Goal: Transaction & Acquisition: Subscribe to service/newsletter

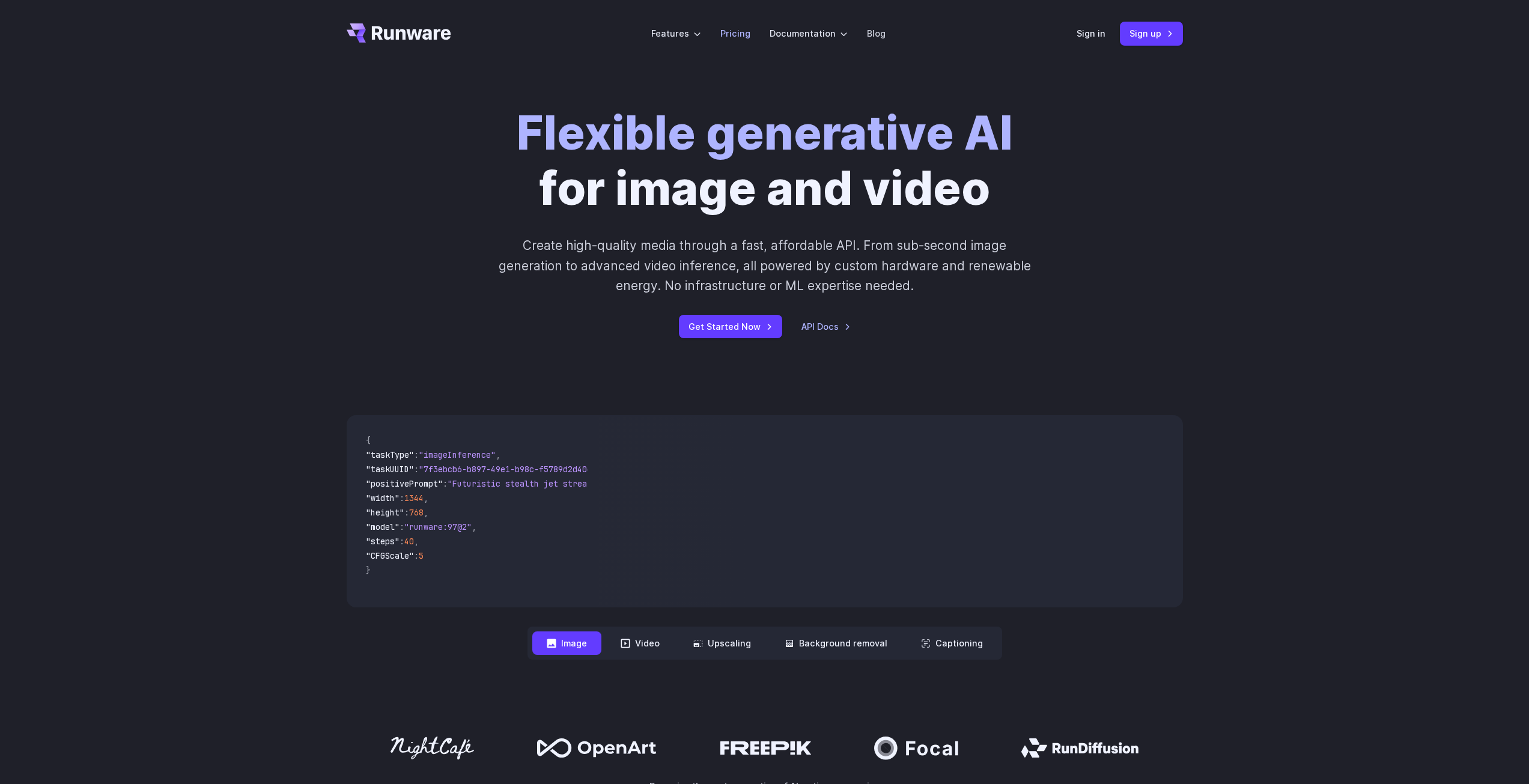
click at [738, 36] on link "Pricing" at bounding box center [735, 33] width 30 height 14
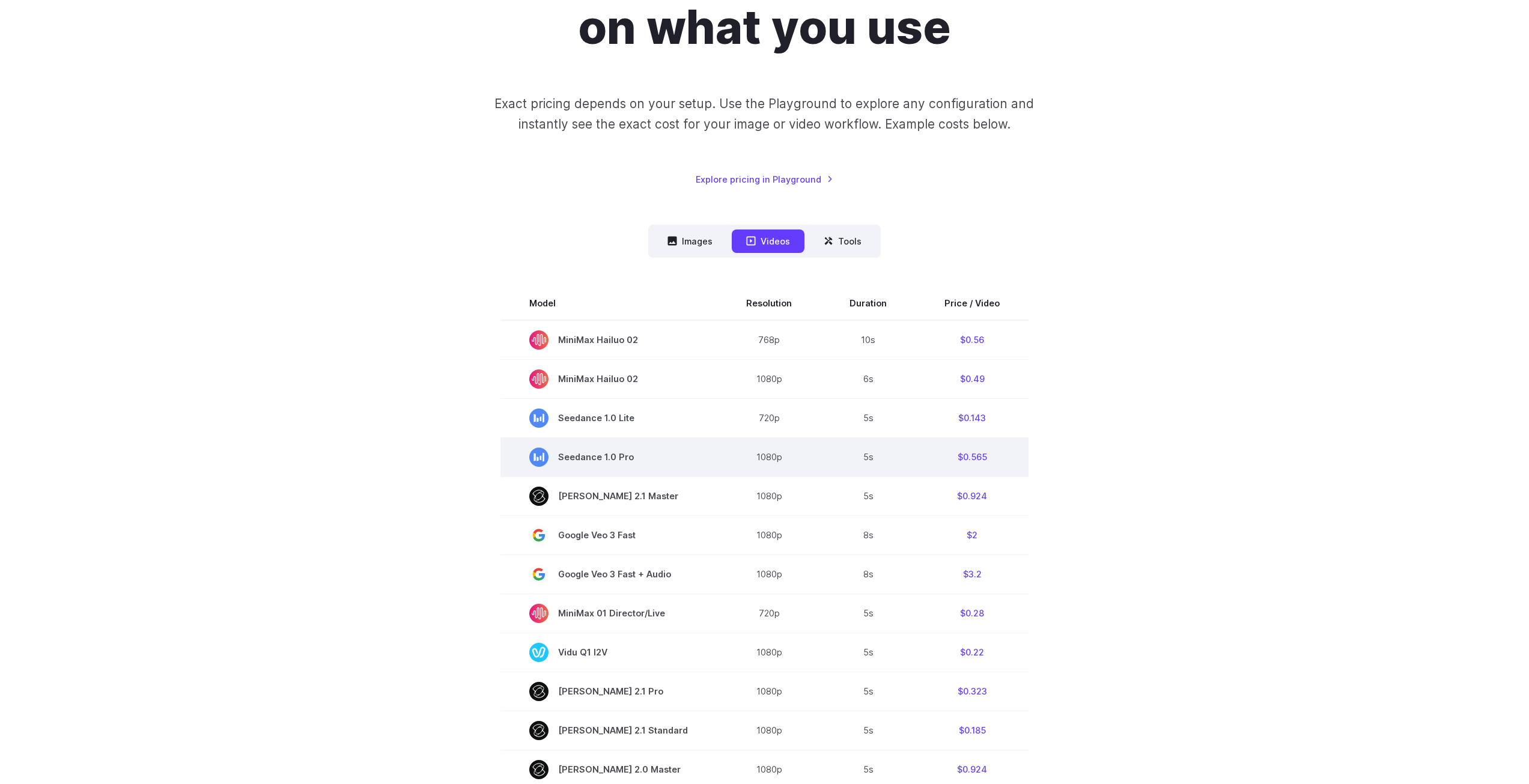
scroll to position [240, 0]
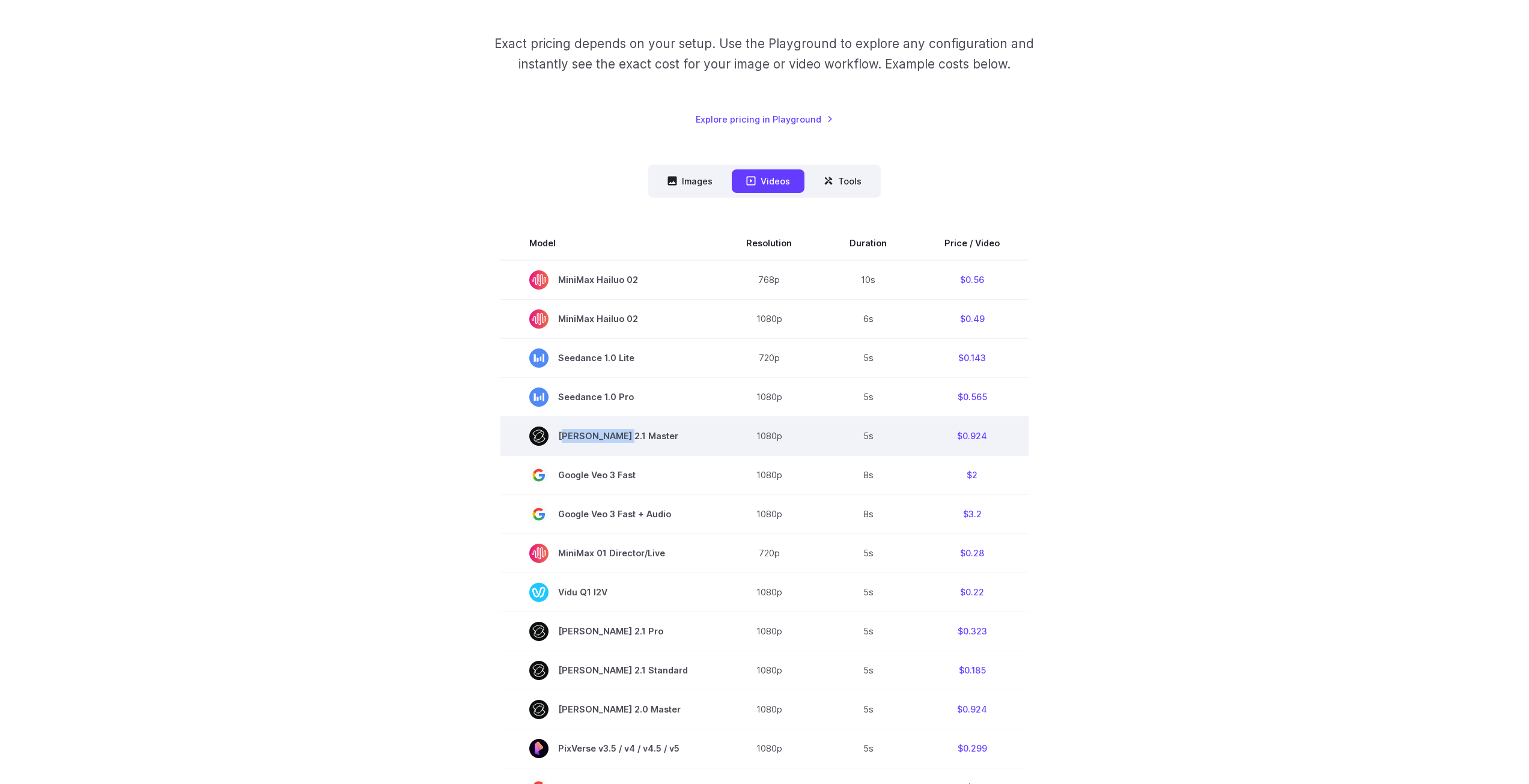
drag, startPoint x: 619, startPoint y: 436, endPoint x: 636, endPoint y: 435, distance: 17.0
click at [636, 435] on span "Kling 2.1 Master" at bounding box center [609, 435] width 159 height 19
drag, startPoint x: 636, startPoint y: 435, endPoint x: 659, endPoint y: 439, distance: 23.3
click at [659, 439] on span "Kling 2.1 Master" at bounding box center [609, 435] width 159 height 19
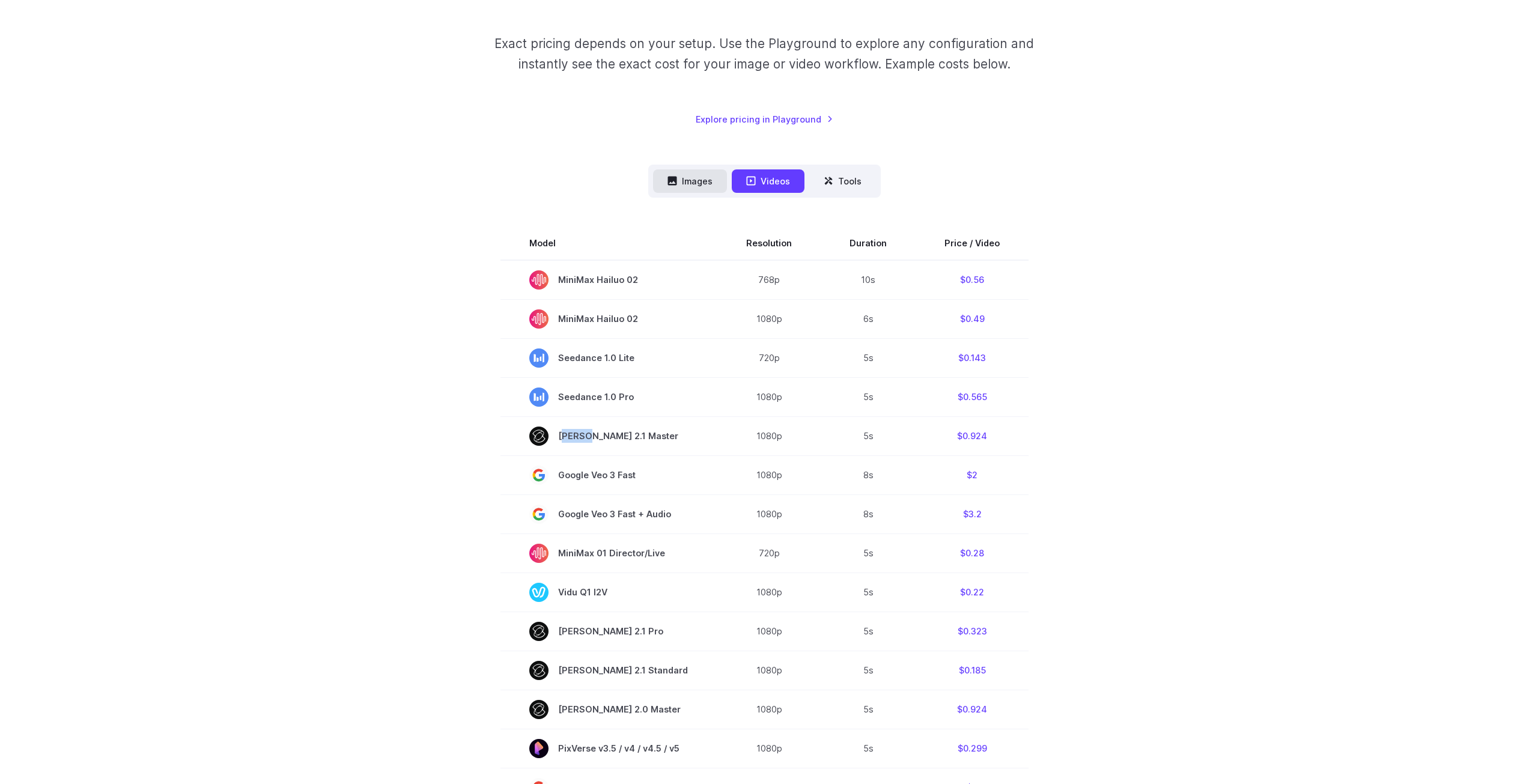
drag, startPoint x: 693, startPoint y: 168, endPoint x: 681, endPoint y: 192, distance: 26.8
click at [681, 192] on button "Images" at bounding box center [690, 181] width 74 height 23
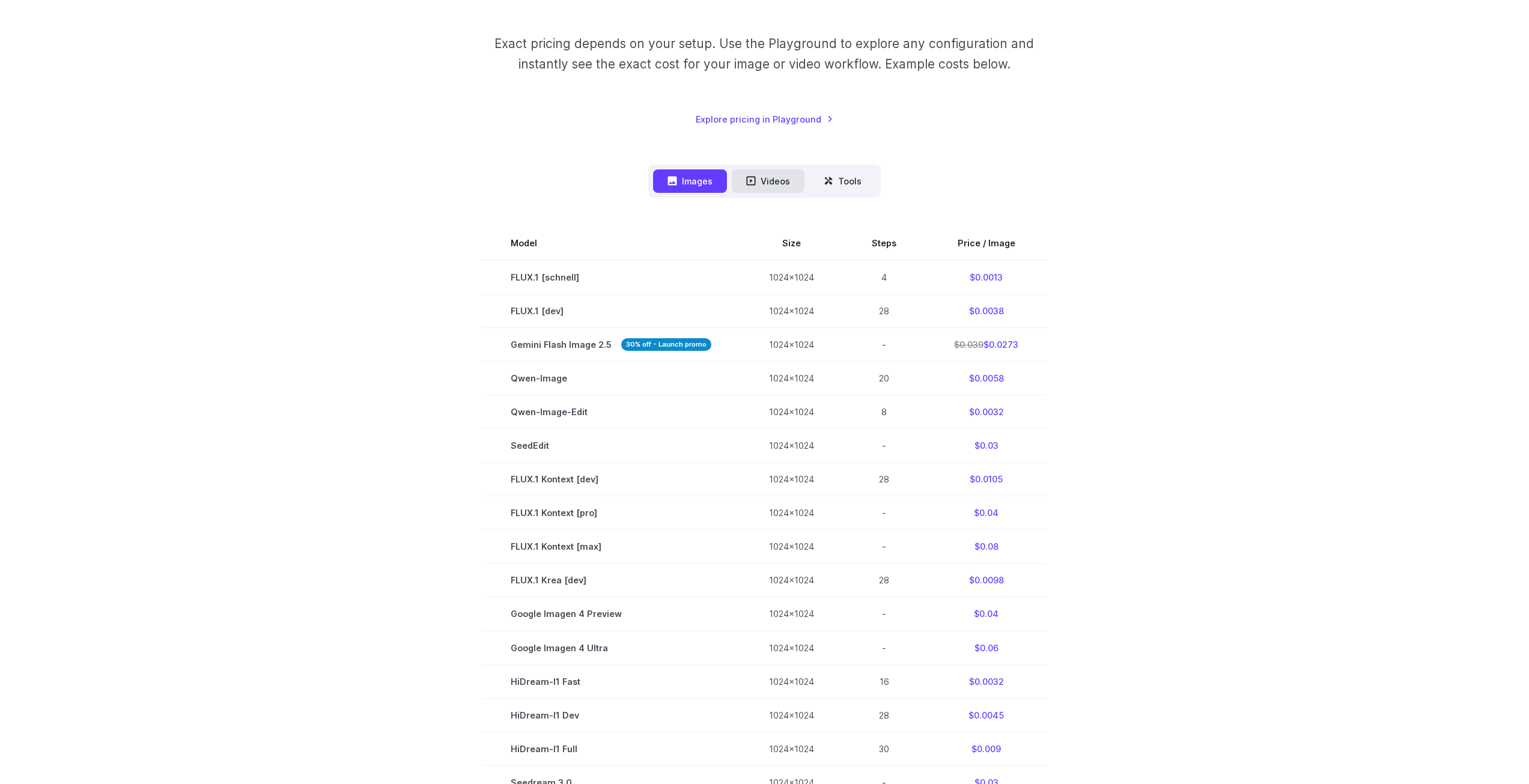
click at [784, 178] on button "Videos" at bounding box center [768, 181] width 72 height 23
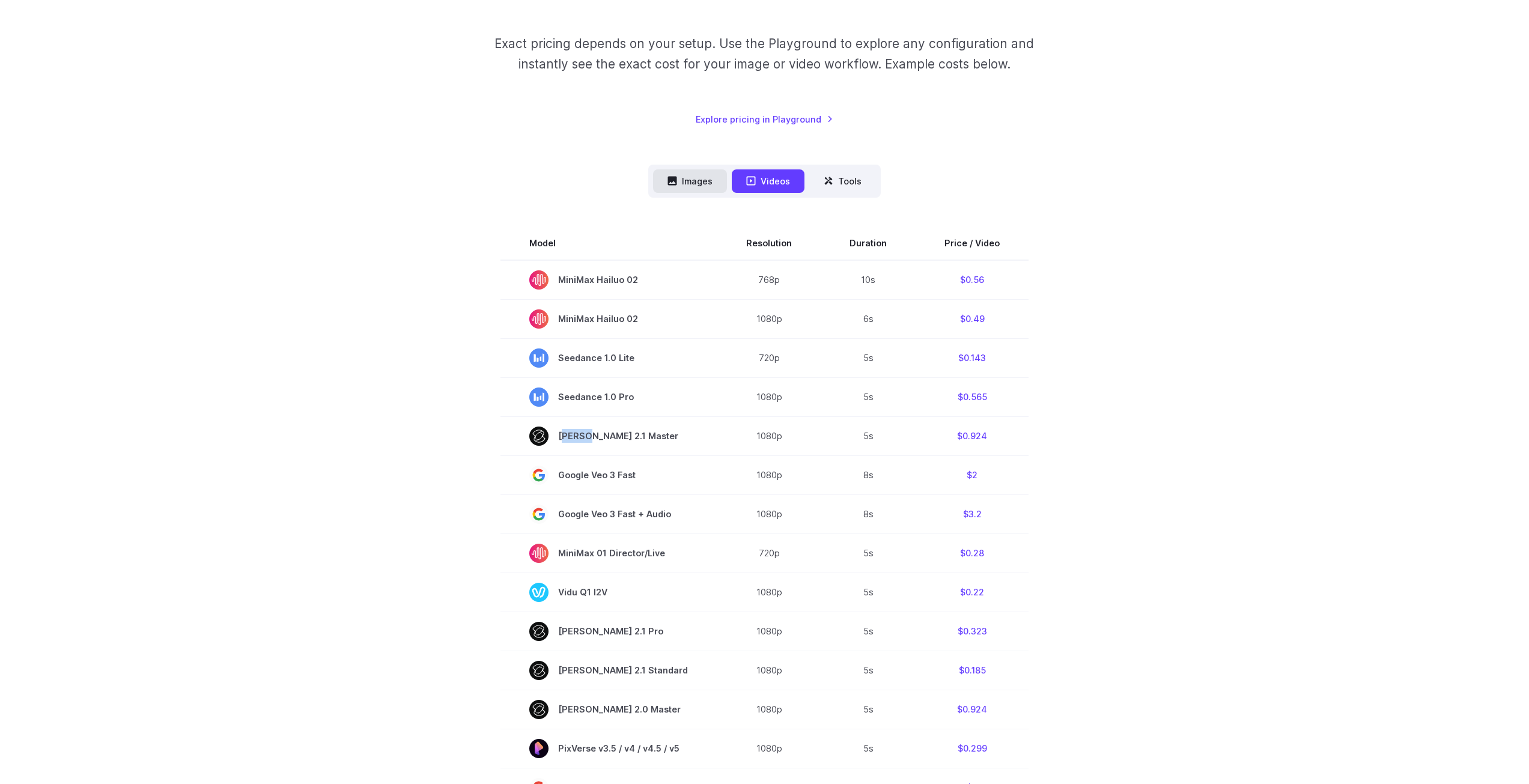
click at [709, 185] on button "Images" at bounding box center [690, 181] width 74 height 23
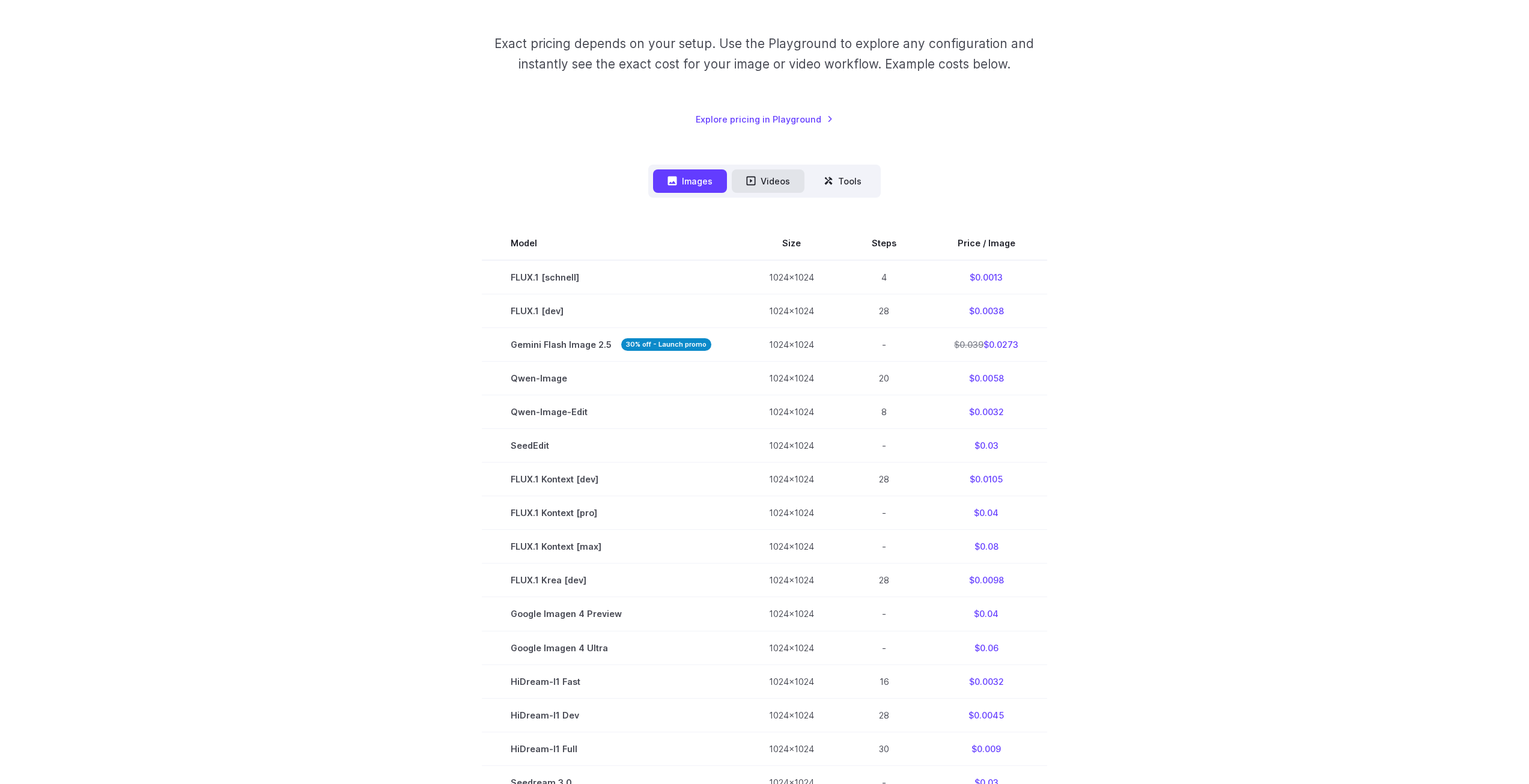
click at [749, 172] on button "Videos" at bounding box center [768, 181] width 72 height 23
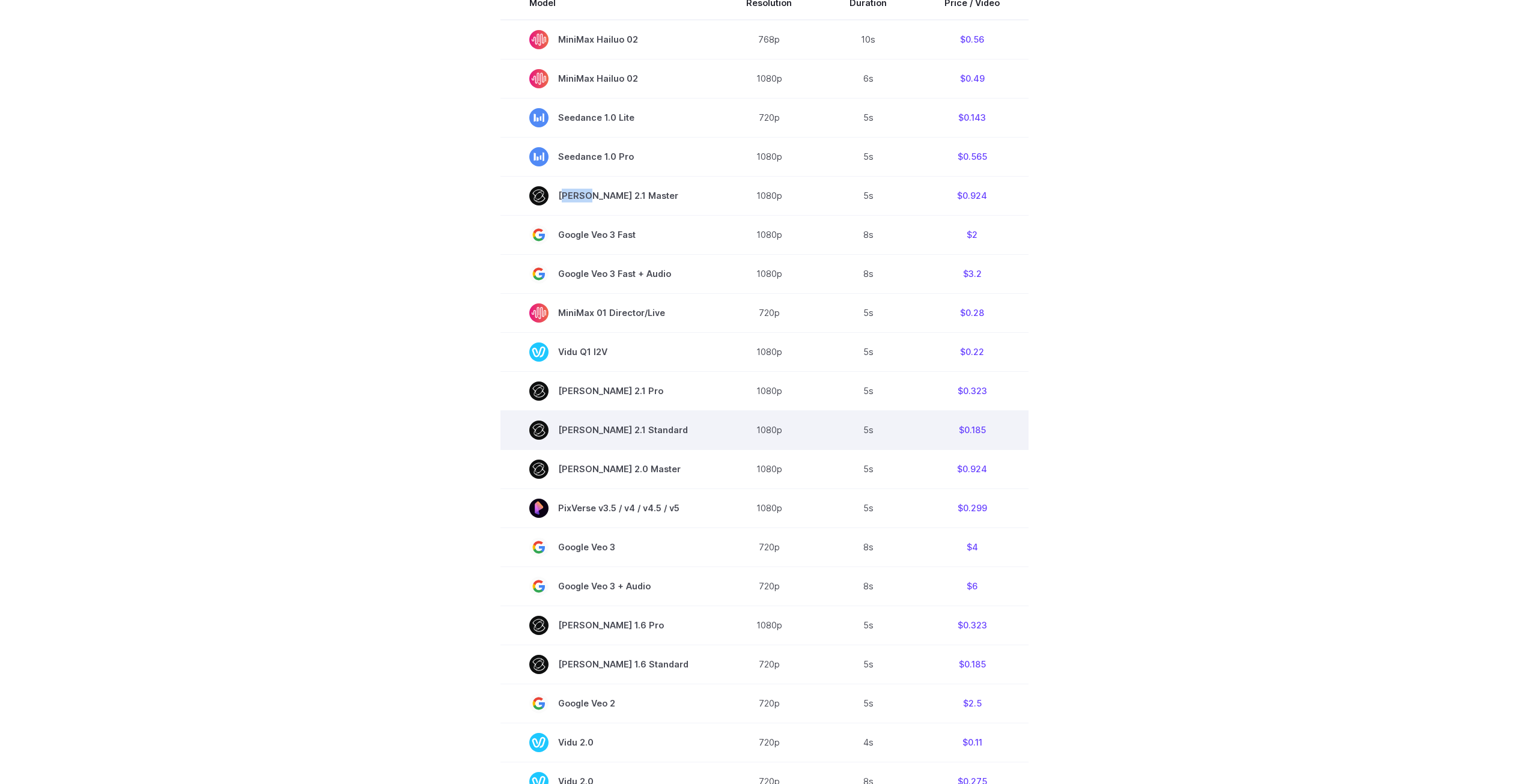
scroll to position [601, 0]
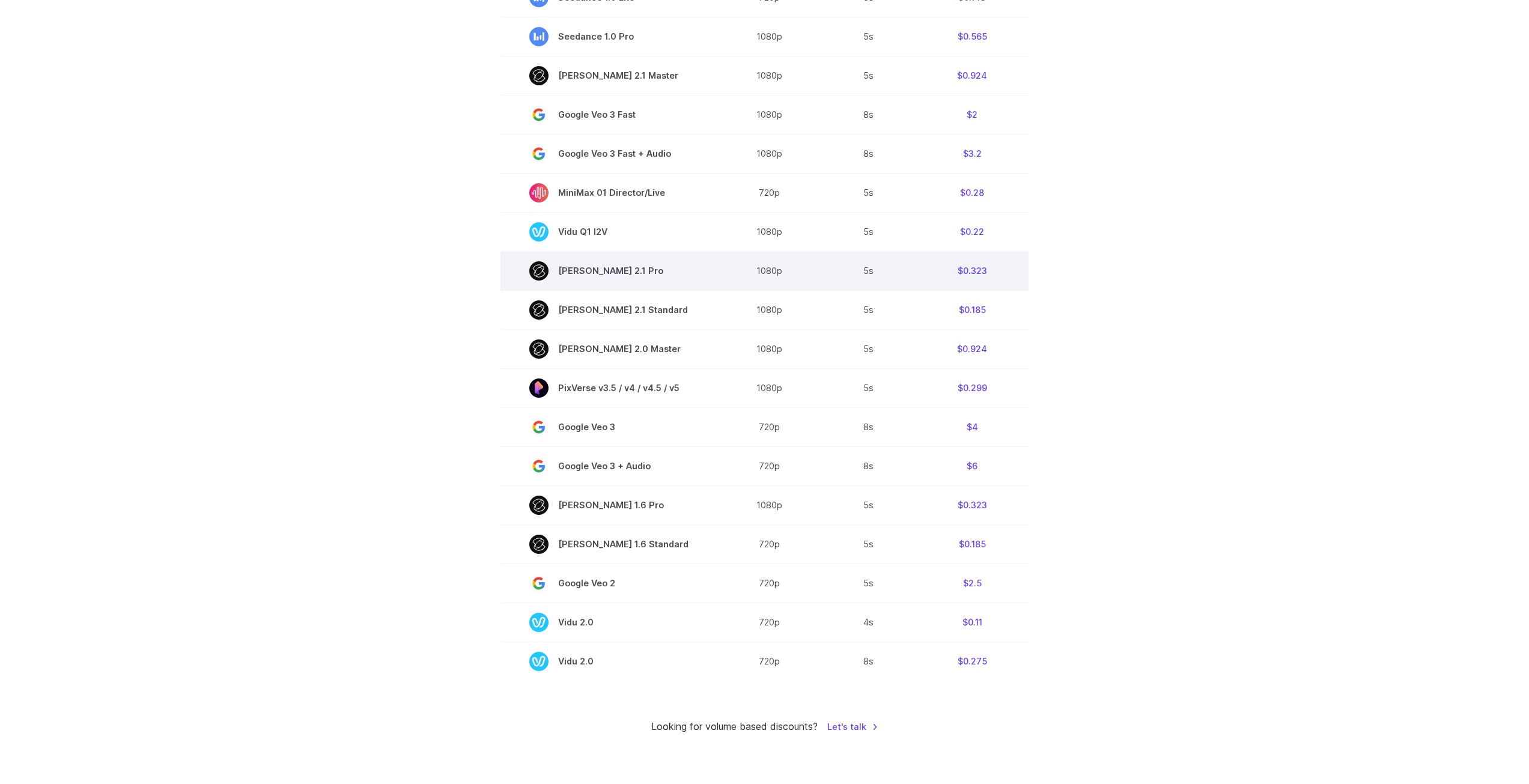
click at [579, 274] on span "Kling 2.1 Pro" at bounding box center [609, 271] width 159 height 19
click at [659, 267] on span "Kling 2.1 Pro" at bounding box center [609, 271] width 159 height 19
click at [645, 286] on td "Kling 2.1 Pro" at bounding box center [609, 270] width 217 height 39
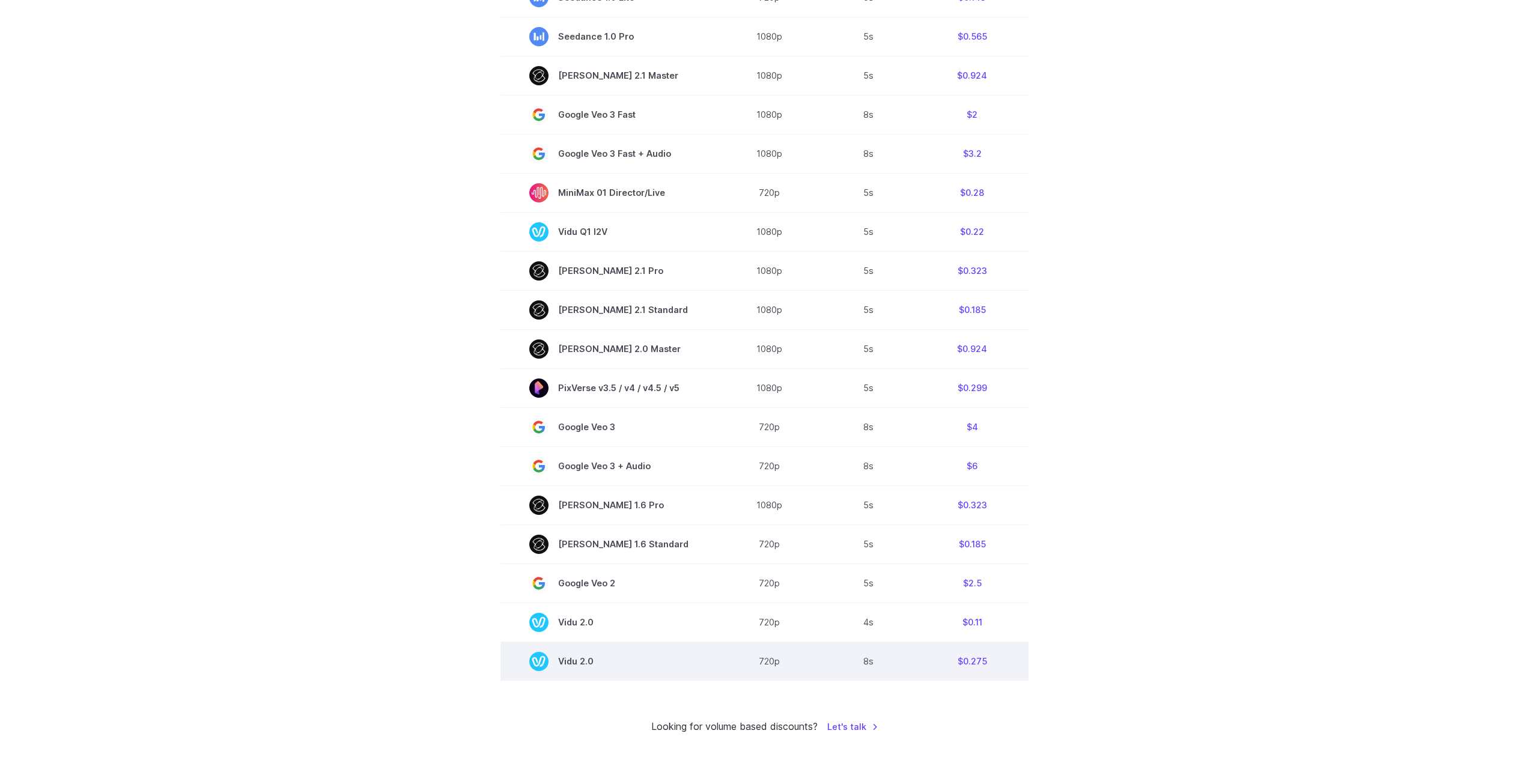
click at [590, 673] on td "Vidu 2.0" at bounding box center [609, 661] width 217 height 39
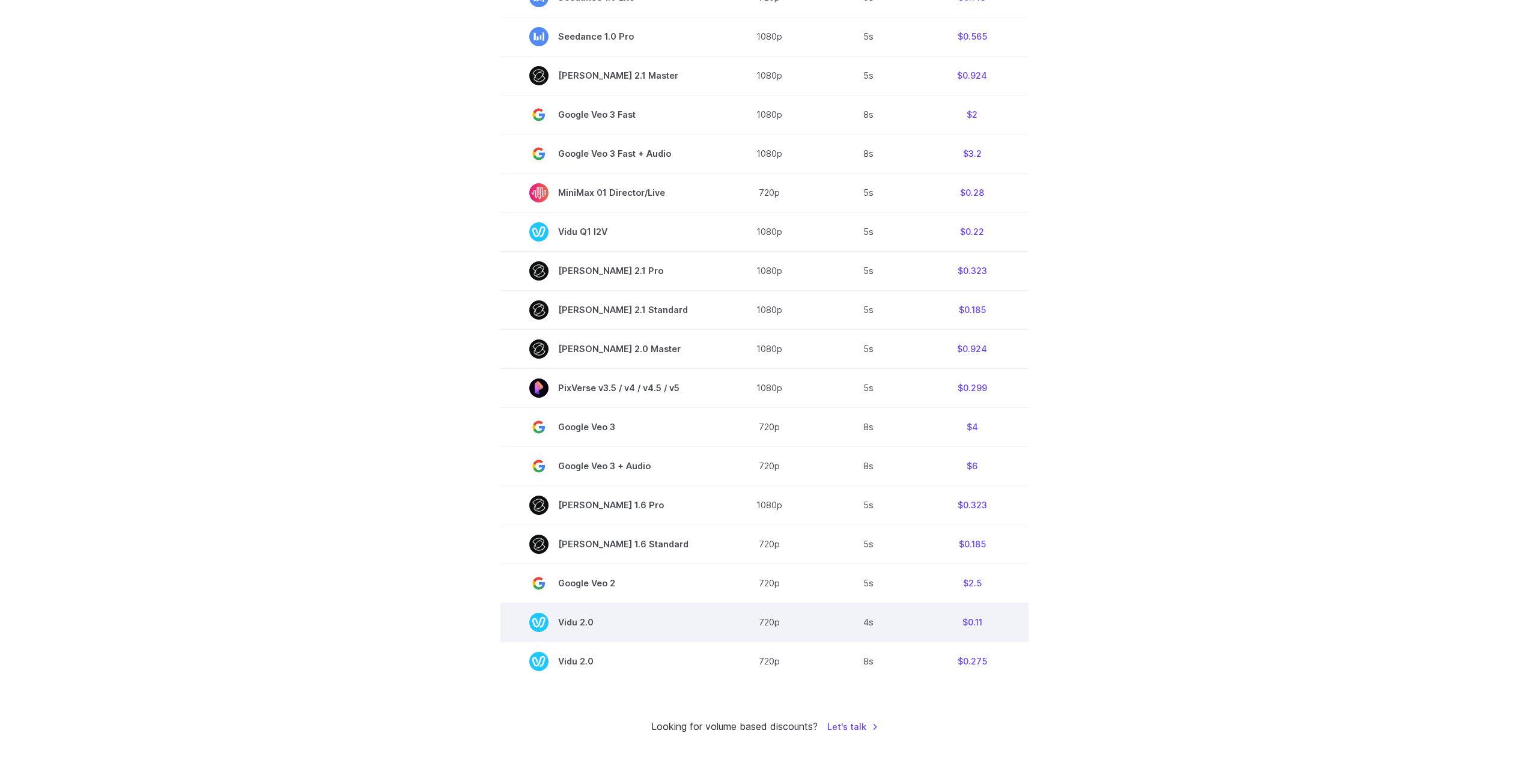
click at [582, 638] on td "Vidu 2.0" at bounding box center [609, 622] width 217 height 39
click at [865, 725] on link "Let's talk" at bounding box center [853, 726] width 51 height 14
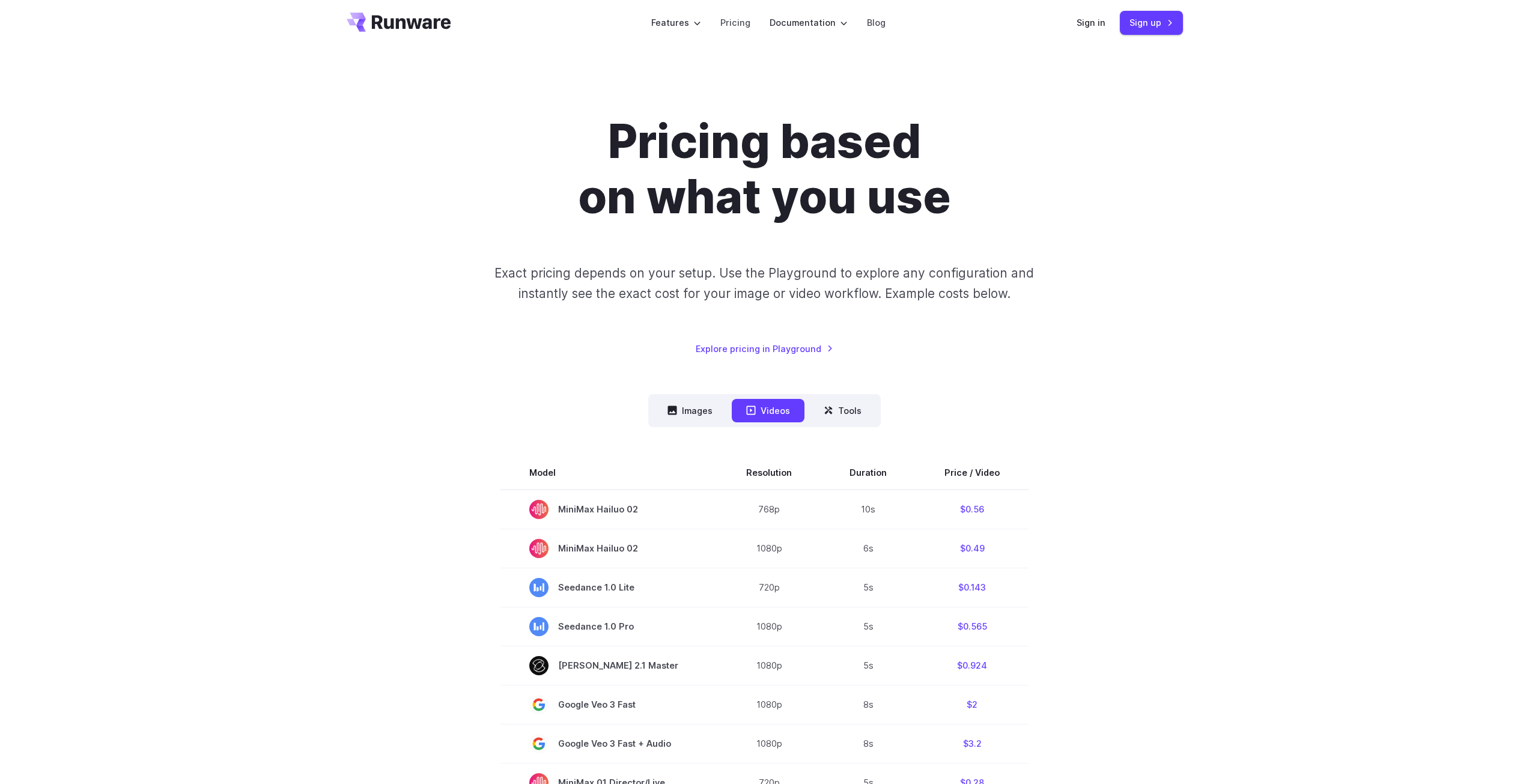
scroll to position [0, 0]
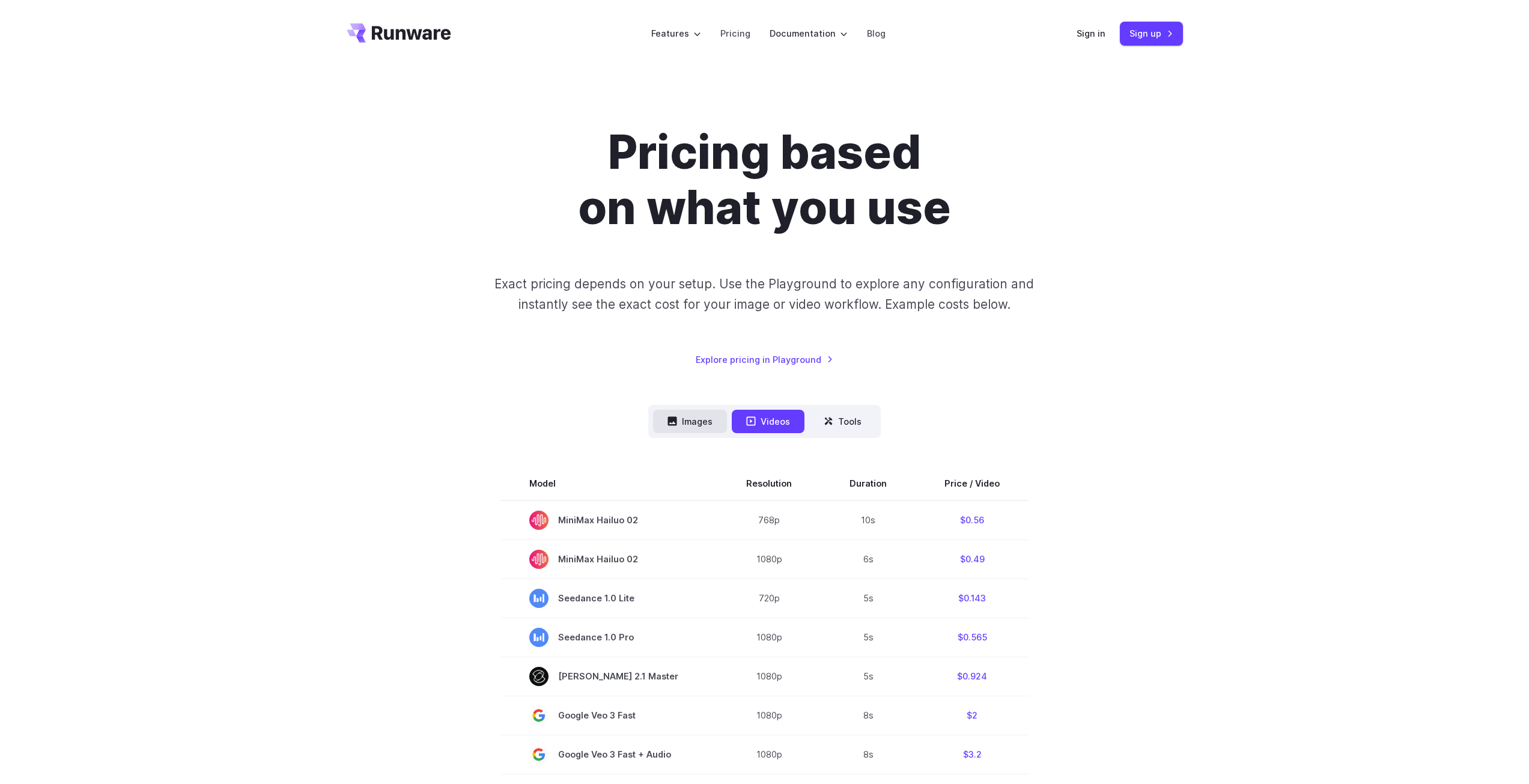
click at [713, 409] on button "Images" at bounding box center [690, 421] width 74 height 23
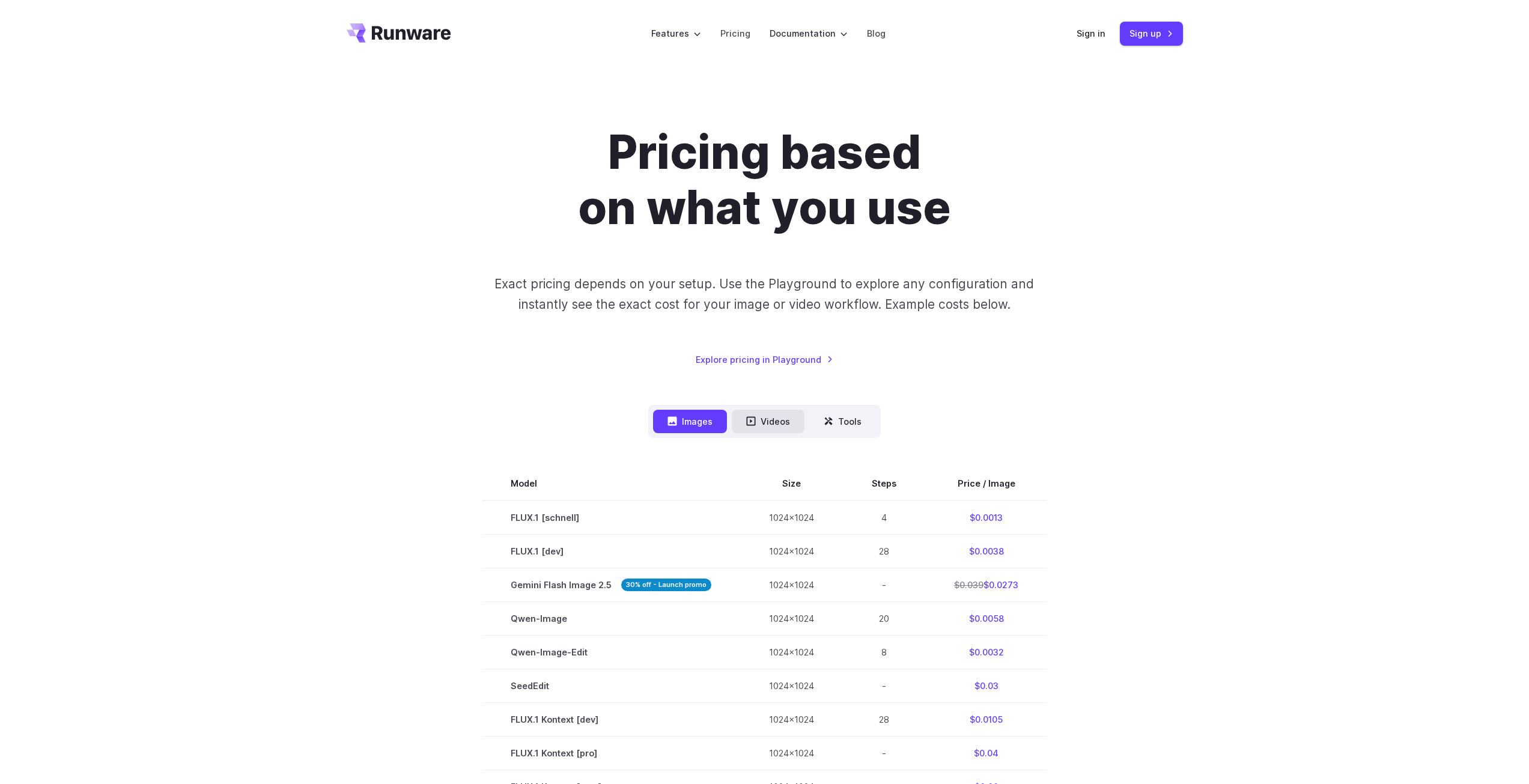
click at [746, 419] on icon at bounding box center [751, 421] width 9 height 9
click at [753, 428] on button "Videos" at bounding box center [768, 421] width 72 height 23
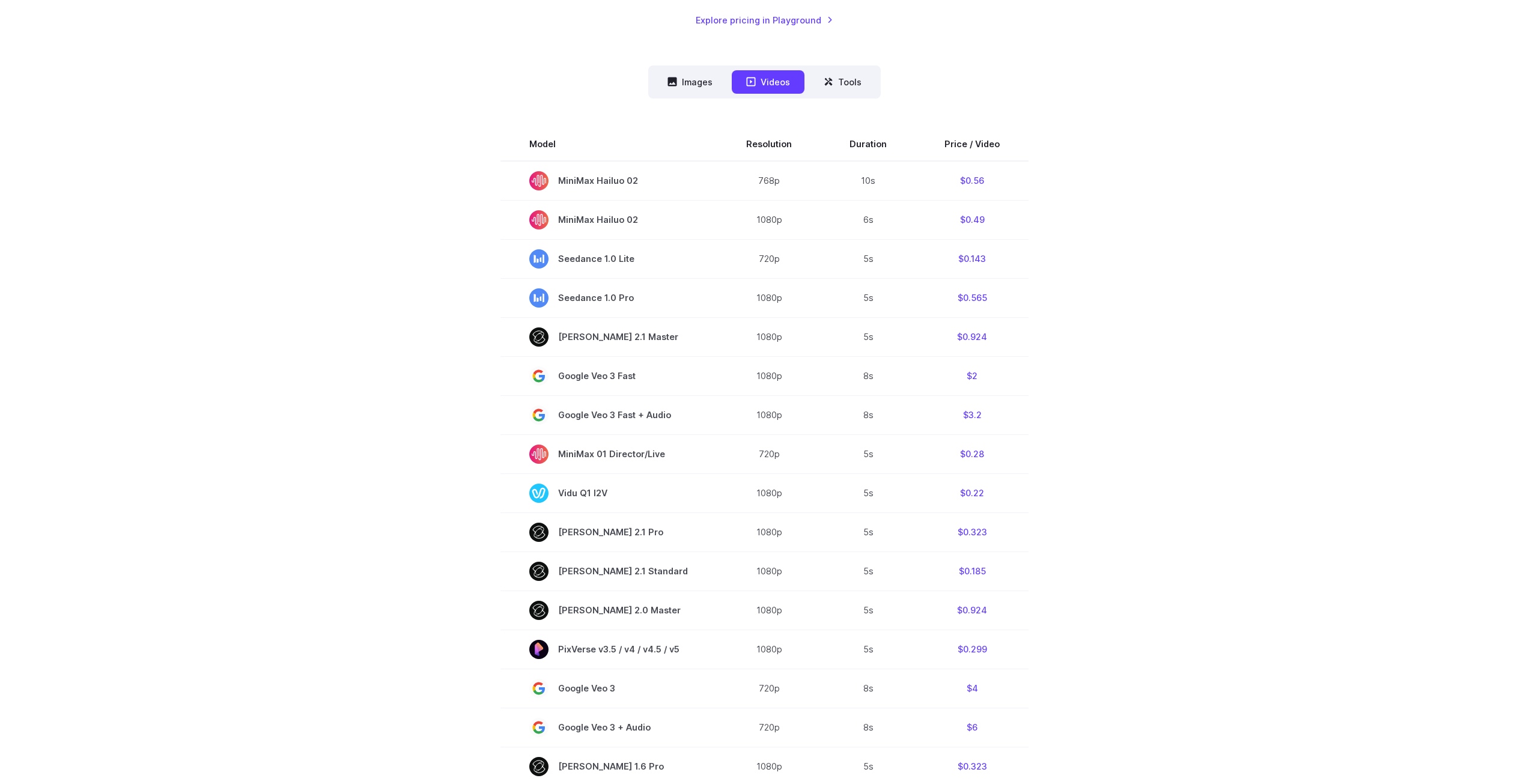
scroll to position [240, 0]
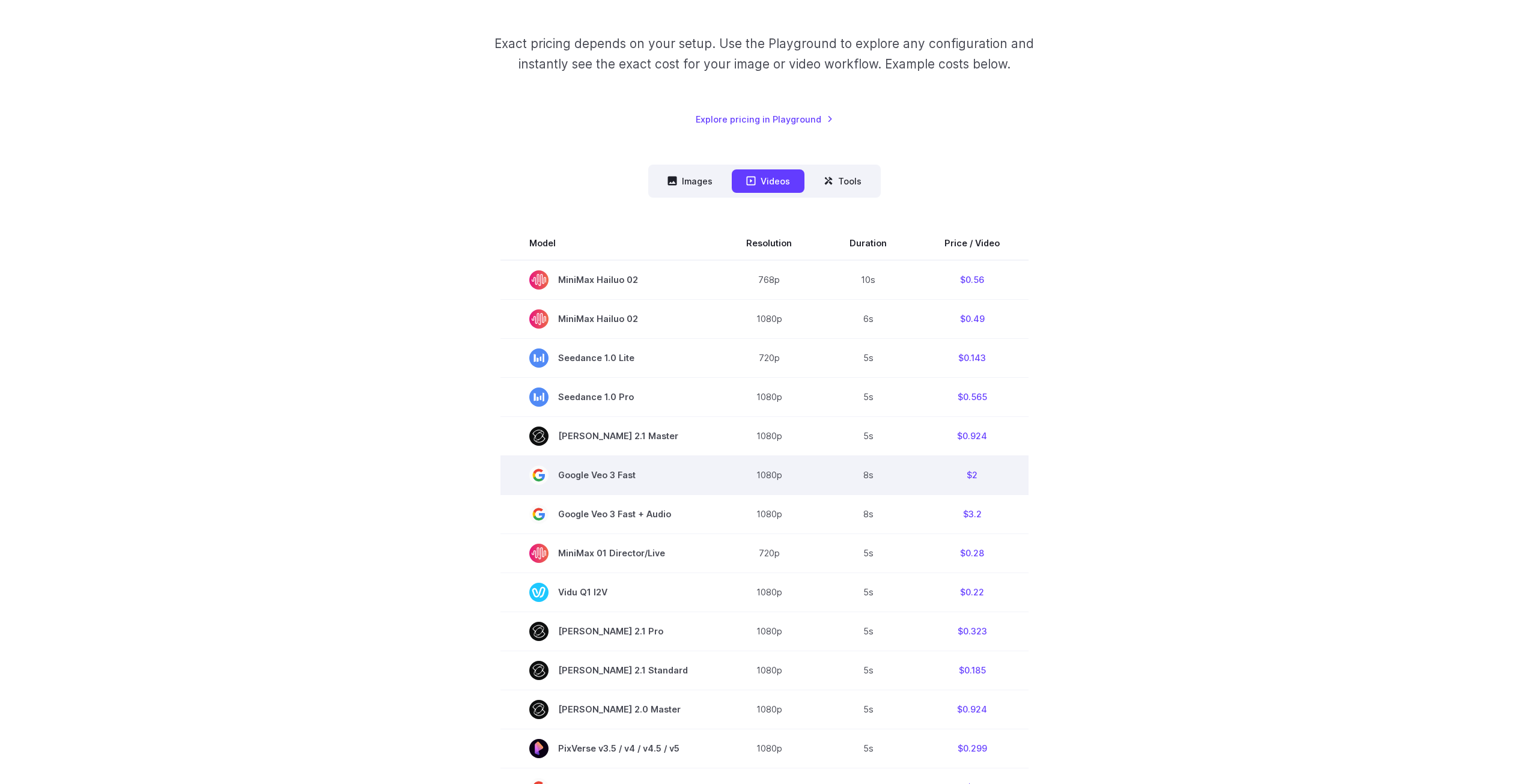
click at [619, 466] on span "Google Veo 3 Fast" at bounding box center [609, 475] width 159 height 19
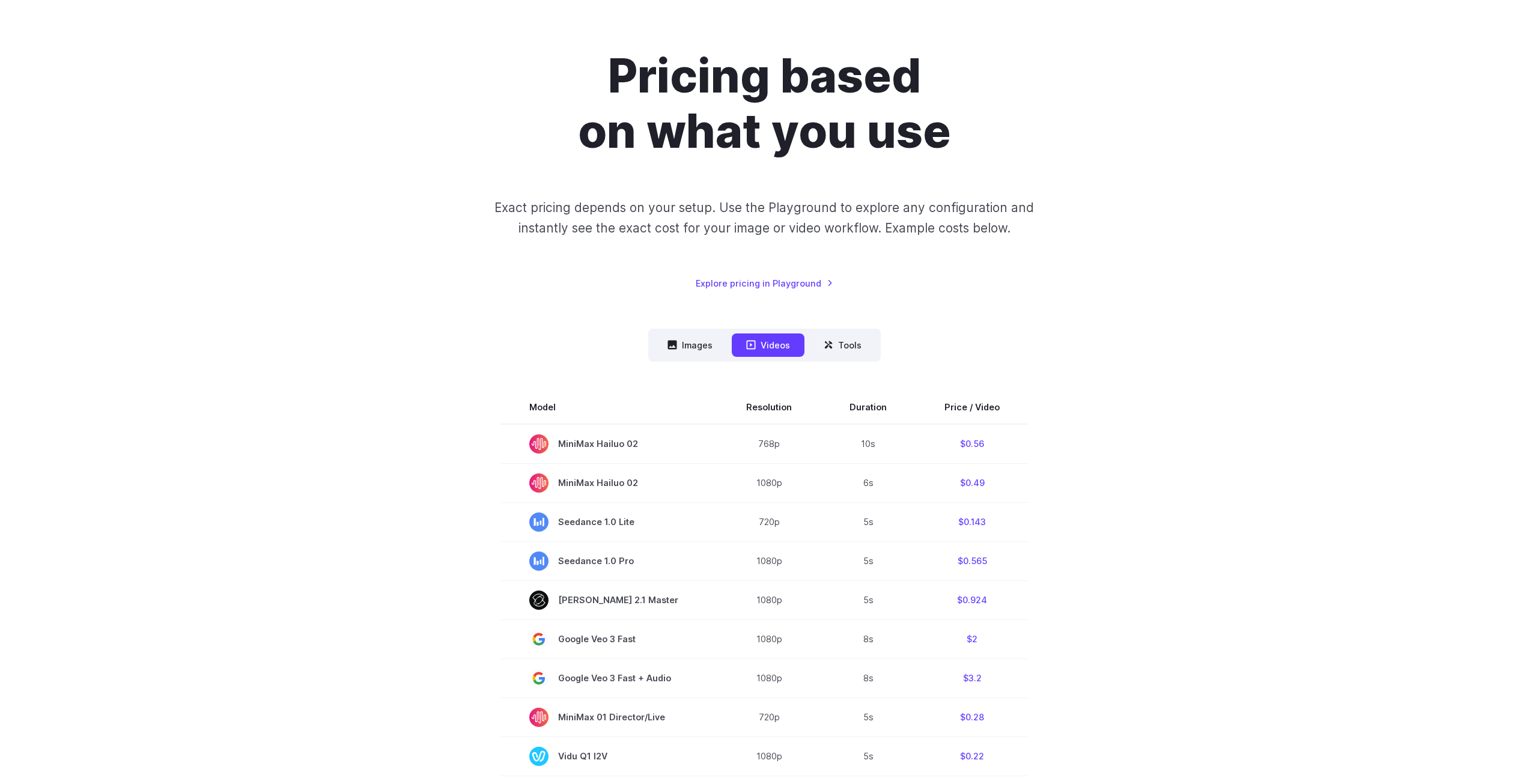
scroll to position [0, 0]
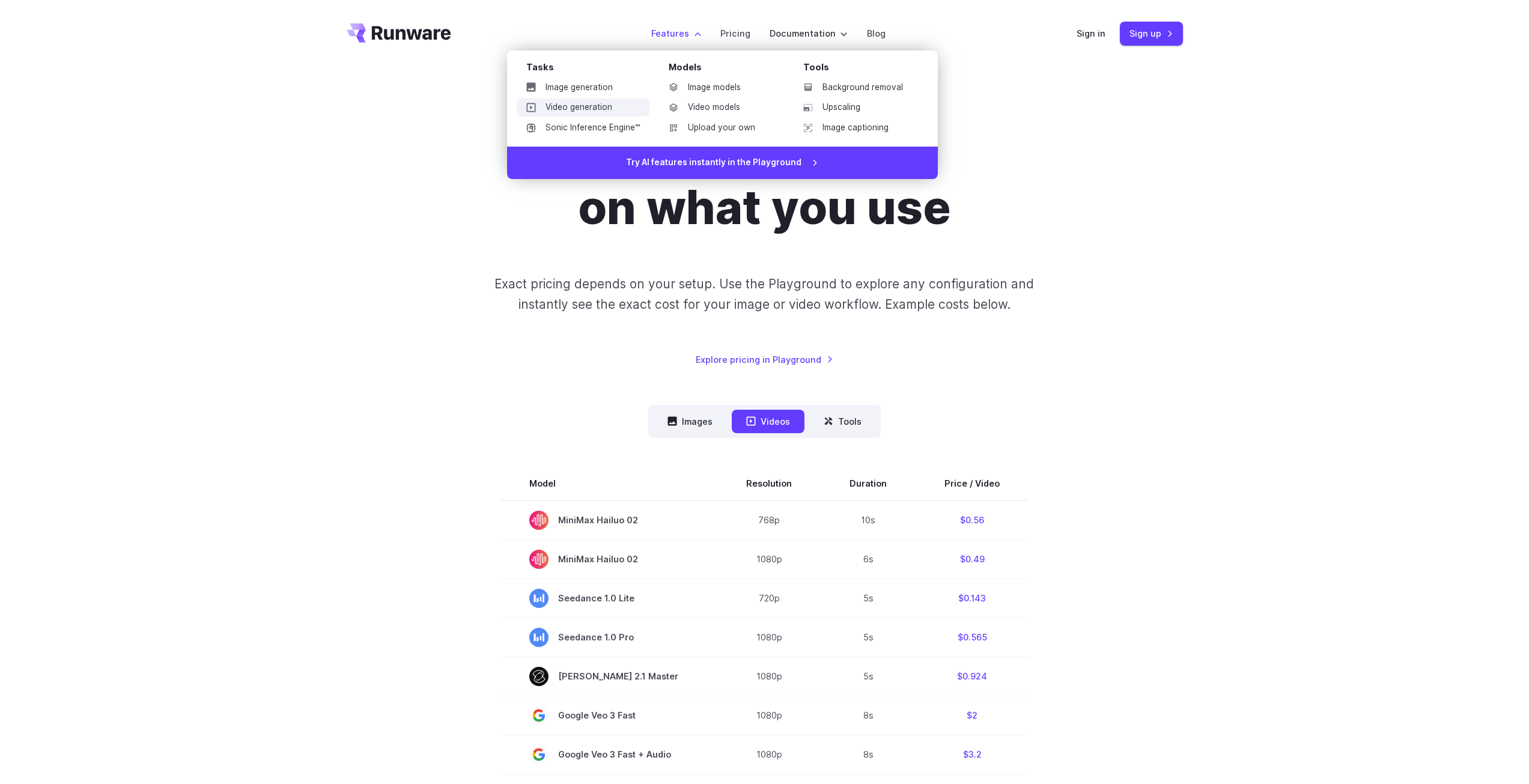
click at [620, 101] on link "Video generation" at bounding box center [583, 107] width 133 height 18
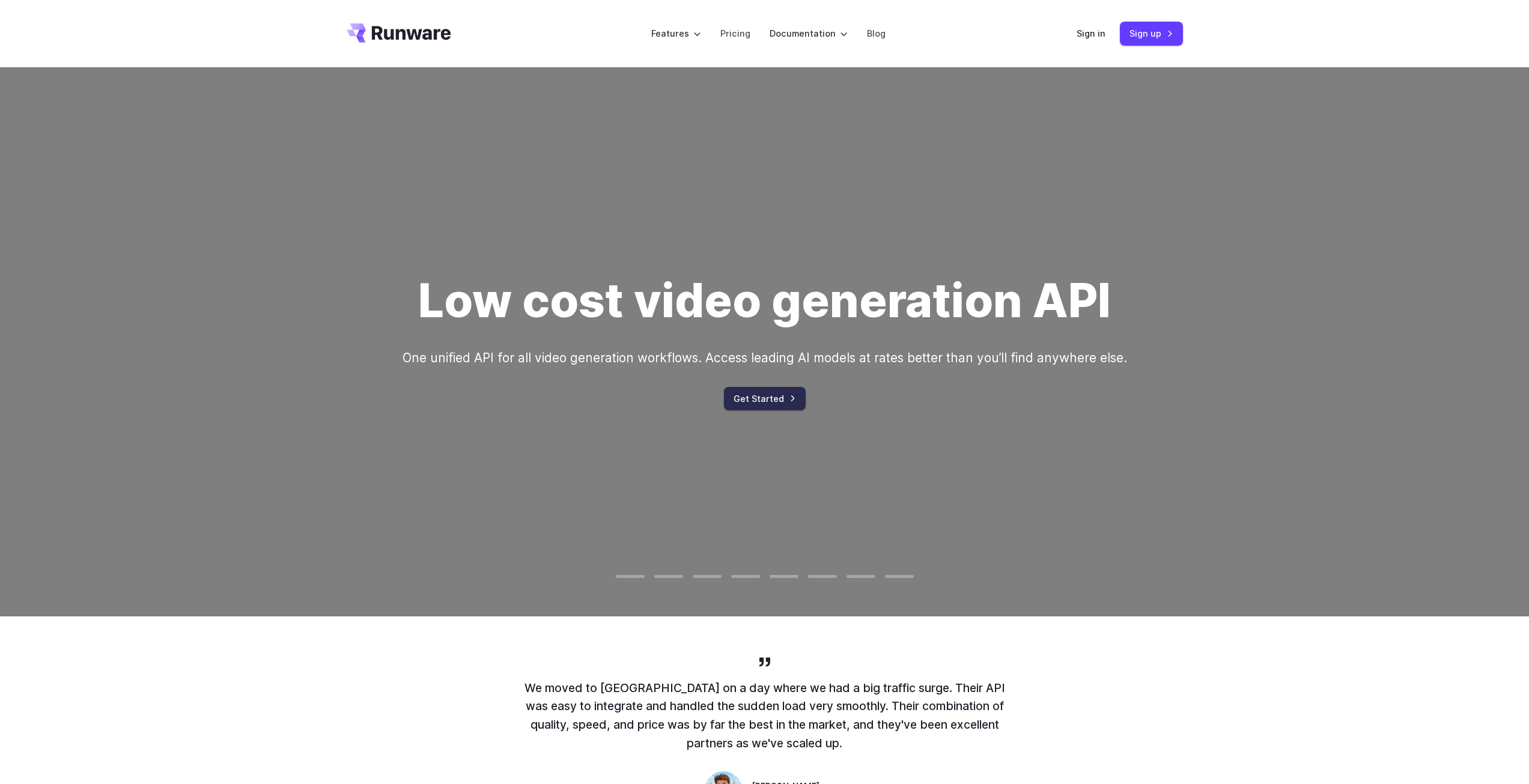
click at [751, 398] on link "Get Started" at bounding box center [765, 399] width 82 height 23
